Goal: Task Accomplishment & Management: Manage account settings

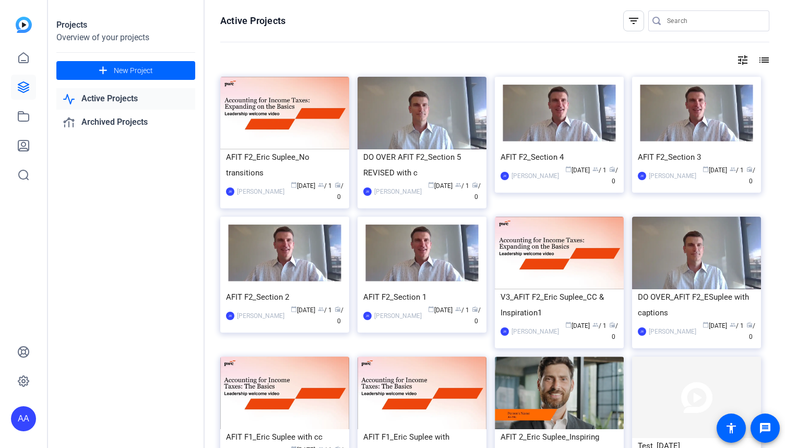
click at [624, 28] on div "filter_list" at bounding box center [633, 20] width 21 height 21
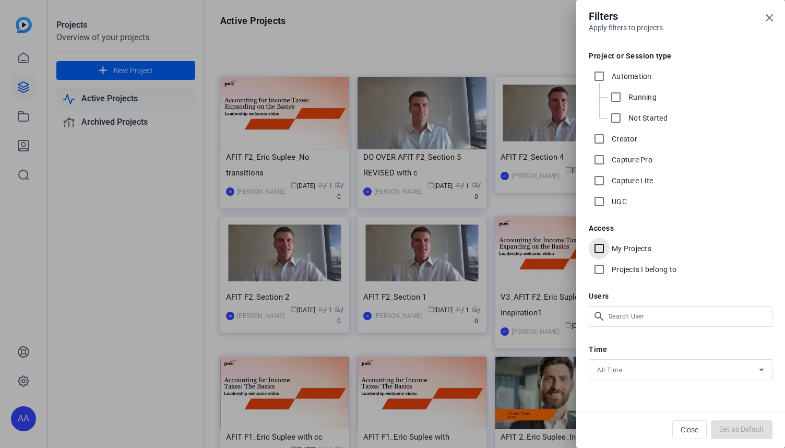
click at [598, 250] on input "My Projects" at bounding box center [598, 248] width 21 height 21
checkbox input "true"
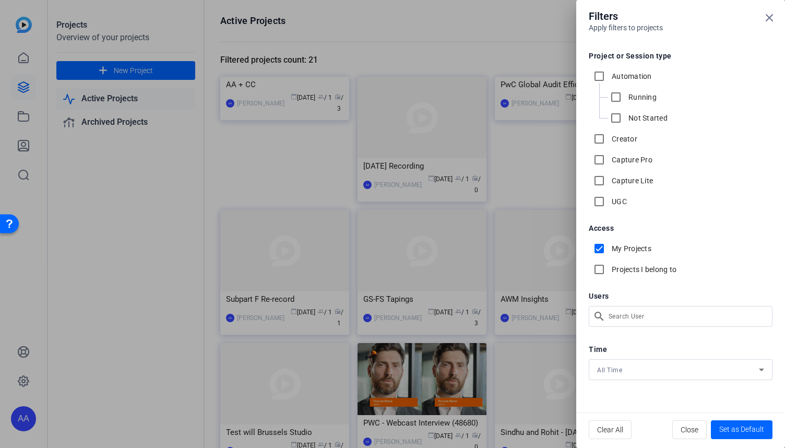
click at [143, 306] on div at bounding box center [392, 224] width 785 height 448
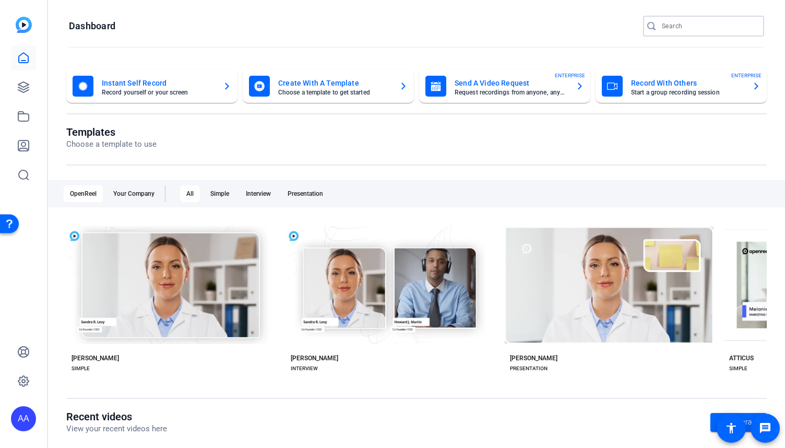
click at [667, 29] on input "Search" at bounding box center [708, 26] width 94 height 13
click at [23, 81] on icon at bounding box center [23, 87] width 13 height 13
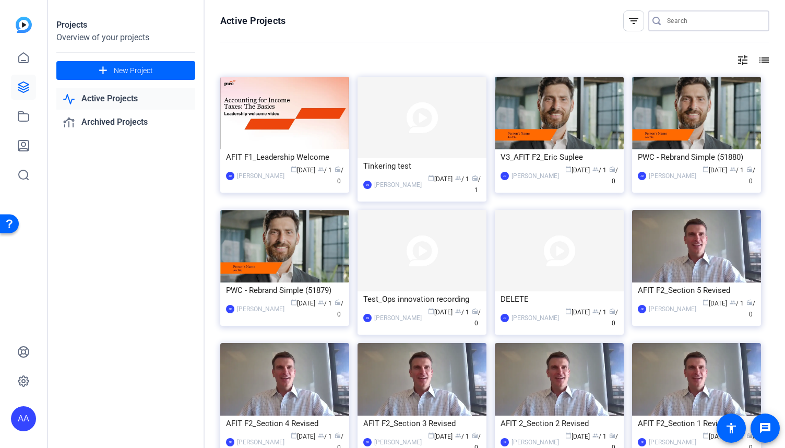
click at [701, 27] on input "Search" at bounding box center [714, 21] width 94 height 13
type input "t"
type input "future of work"
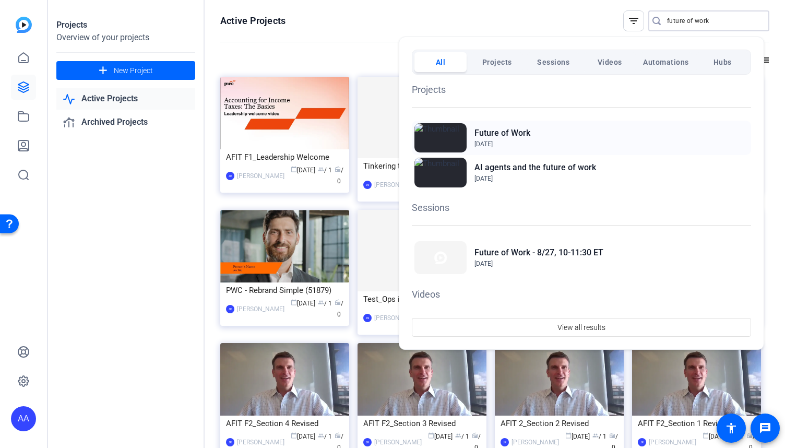
click at [578, 147] on div "Future of Work Aug 14, 2025" at bounding box center [581, 137] width 339 height 34
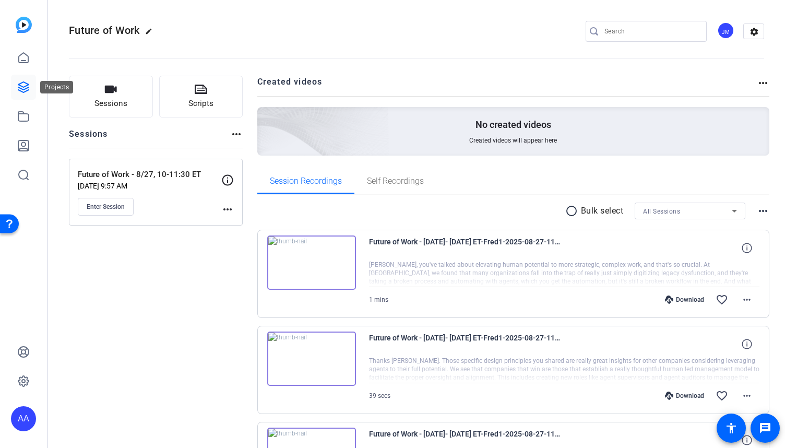
click at [22, 91] on icon at bounding box center [23, 87] width 13 height 13
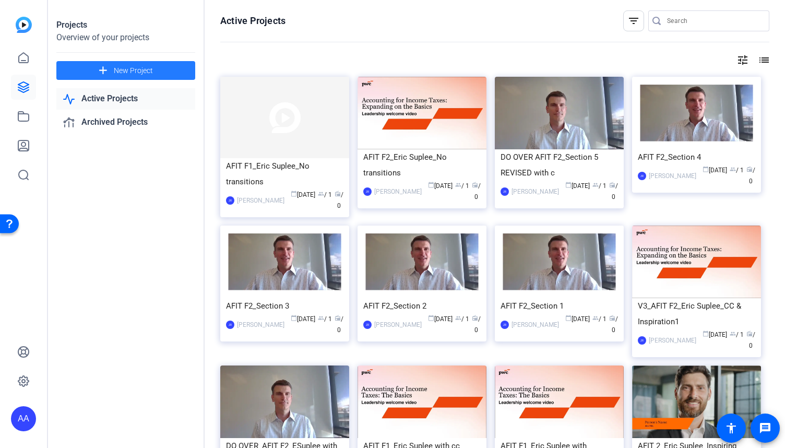
click at [107, 73] on mat-icon "add" at bounding box center [102, 70] width 13 height 13
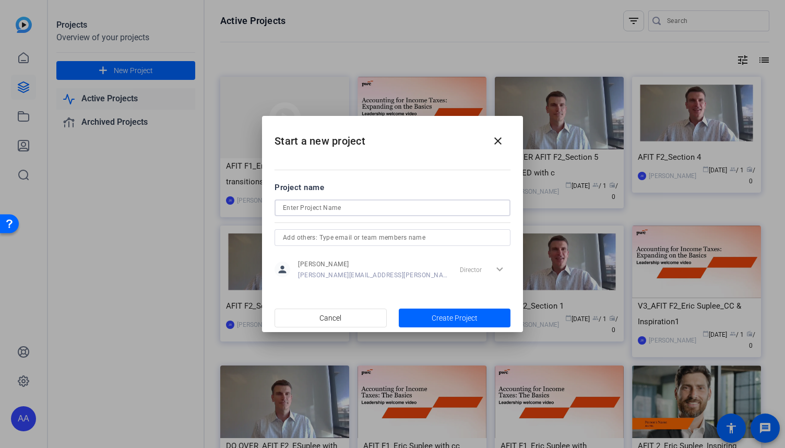
click at [376, 206] on input at bounding box center [392, 207] width 219 height 13
paste input "Envision Recording"
type input "Envision Recording"
click at [450, 327] on span "button" at bounding box center [455, 317] width 112 height 25
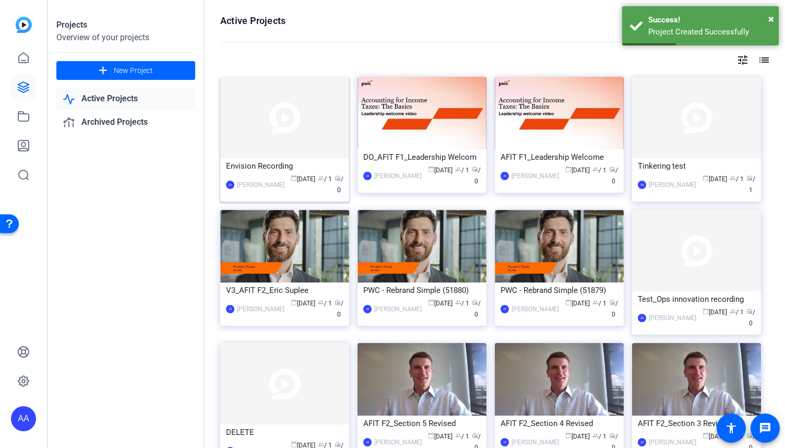
click at [263, 166] on div "Envision Recording" at bounding box center [284, 166] width 117 height 16
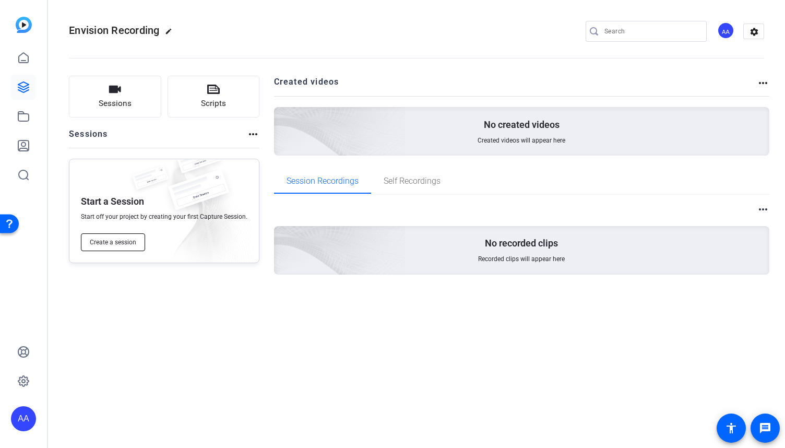
click at [122, 243] on span "Create a session" at bounding box center [113, 242] width 46 height 8
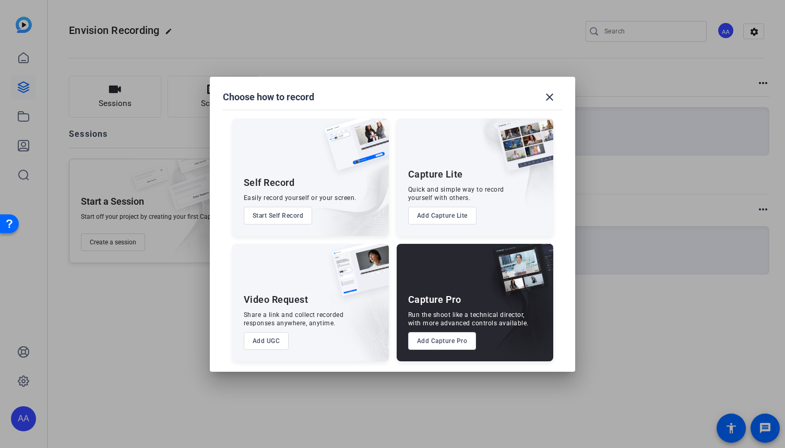
click at [438, 342] on button "Add Capture Pro" at bounding box center [442, 341] width 68 height 18
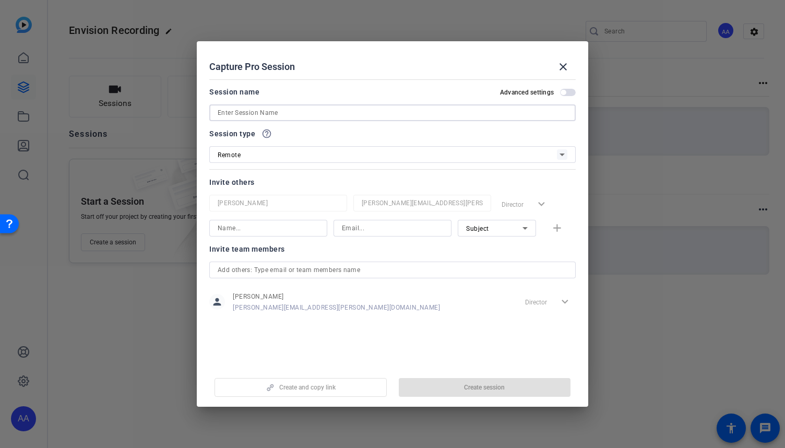
click at [321, 114] on input at bounding box center [392, 112] width 349 height 13
paste input "Envision Recording"
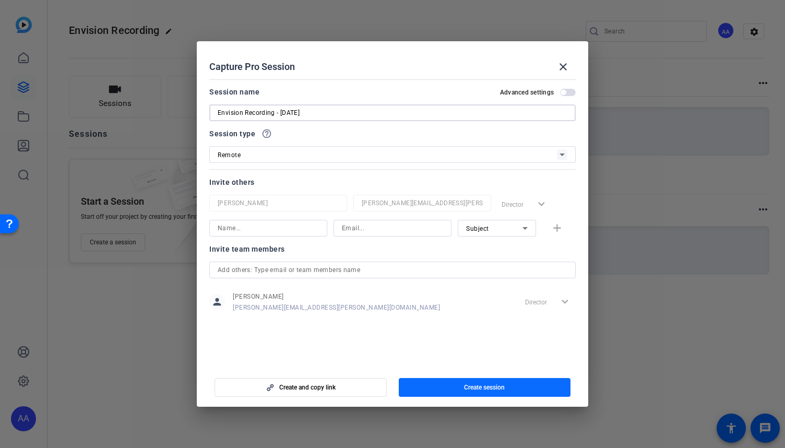
type input "Envision Recording - [DATE]"
click at [500, 383] on span "Create session" at bounding box center [484, 387] width 41 height 8
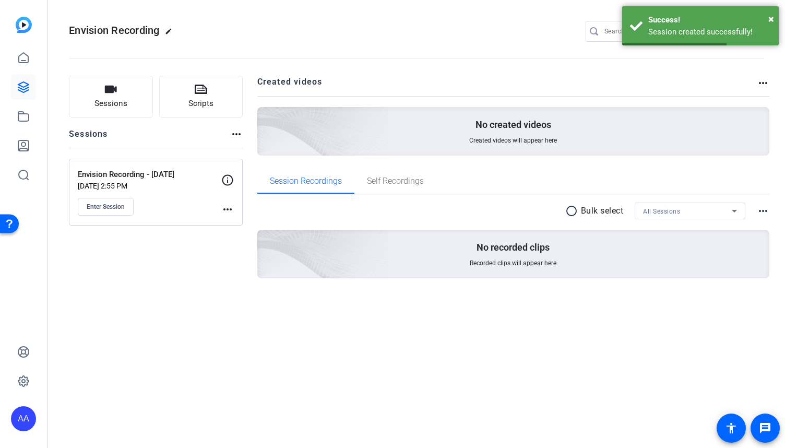
click at [229, 209] on mat-icon "more_horiz" at bounding box center [227, 209] width 13 height 13
click at [236, 218] on span "Edit Session" at bounding box center [253, 224] width 47 height 13
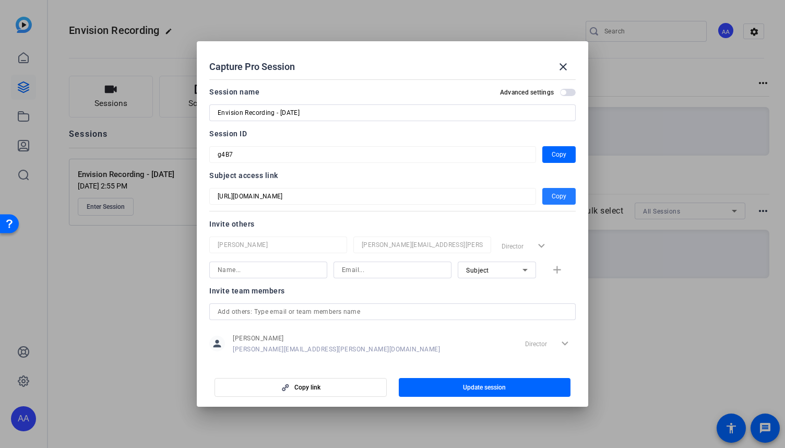
click at [556, 192] on span "Copy" at bounding box center [558, 196] width 15 height 13
click at [390, 272] on input at bounding box center [392, 269] width 101 height 13
paste input "[EMAIL_ADDRESS][PERSON_NAME][DOMAIN_NAME]"
type input "[EMAIL_ADDRESS][PERSON_NAME][DOMAIN_NAME]"
click at [518, 272] on icon at bounding box center [524, 269] width 13 height 13
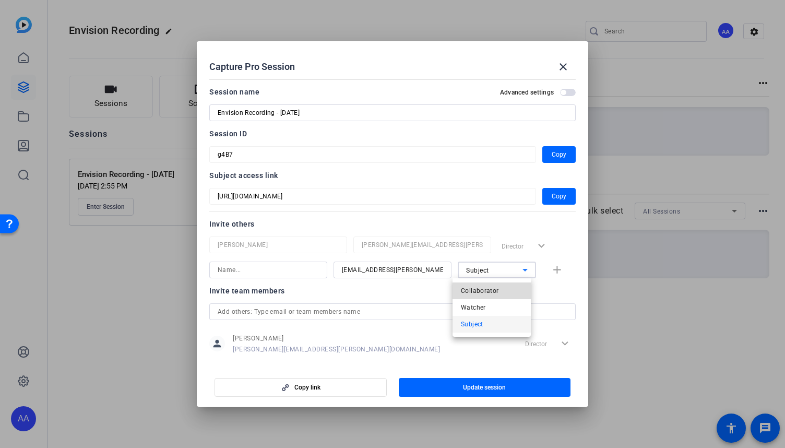
click at [496, 295] on span "Collaborator" at bounding box center [480, 290] width 38 height 13
click at [284, 266] on input at bounding box center [268, 269] width 101 height 13
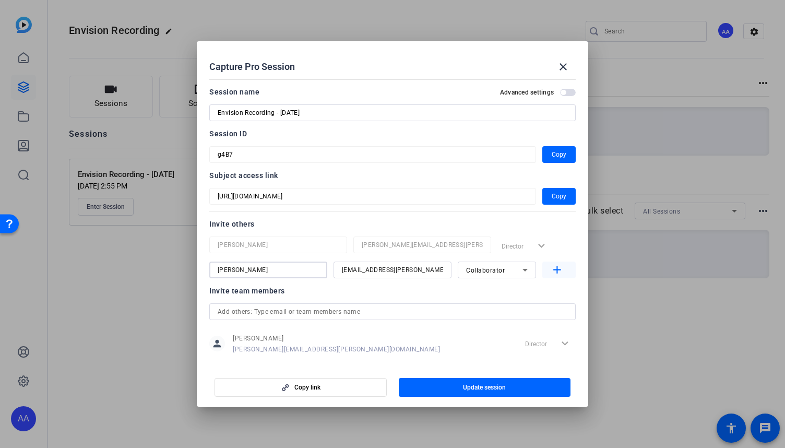
type input "[PERSON_NAME]"
click at [552, 275] on mat-icon "add" at bounding box center [556, 269] width 13 height 13
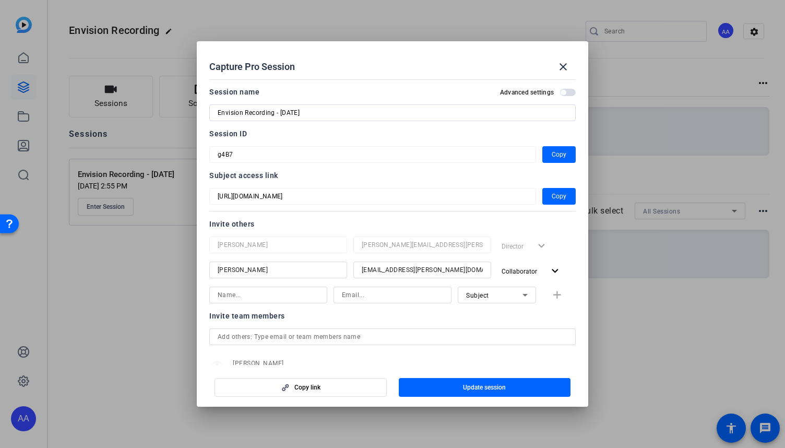
click at [378, 365] on mat-dialog-actions "Copy link Update session" at bounding box center [392, 386] width 391 height 42
click at [376, 295] on input at bounding box center [392, 294] width 101 height 13
paste input "[PERSON_NAME][EMAIL_ADDRESS][PERSON_NAME][DOMAIN_NAME]"
type input "[PERSON_NAME][EMAIL_ADDRESS][PERSON_NAME][DOMAIN_NAME]"
click at [279, 296] on input at bounding box center [268, 294] width 101 height 13
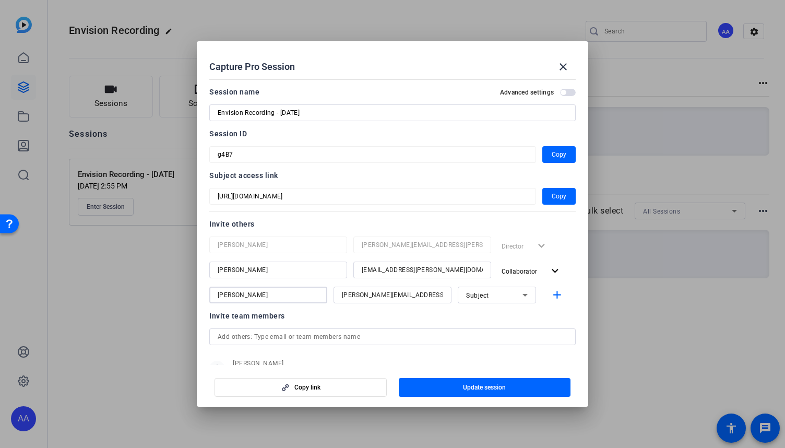
type input "[PERSON_NAME]"
click at [524, 297] on icon at bounding box center [524, 294] width 13 height 13
click at [496, 317] on span "Collaborator" at bounding box center [480, 315] width 38 height 13
click at [467, 384] on span "Update session" at bounding box center [484, 387] width 43 height 8
